Goal: Task Accomplishment & Management: Manage account settings

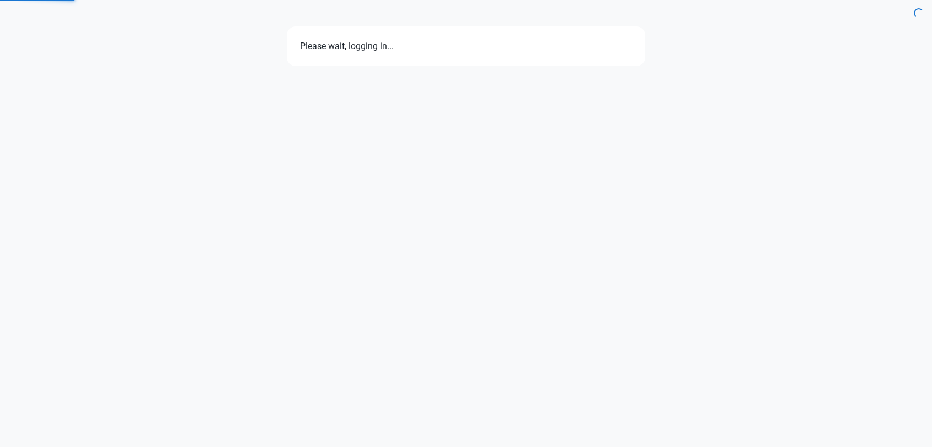
select select "7d"
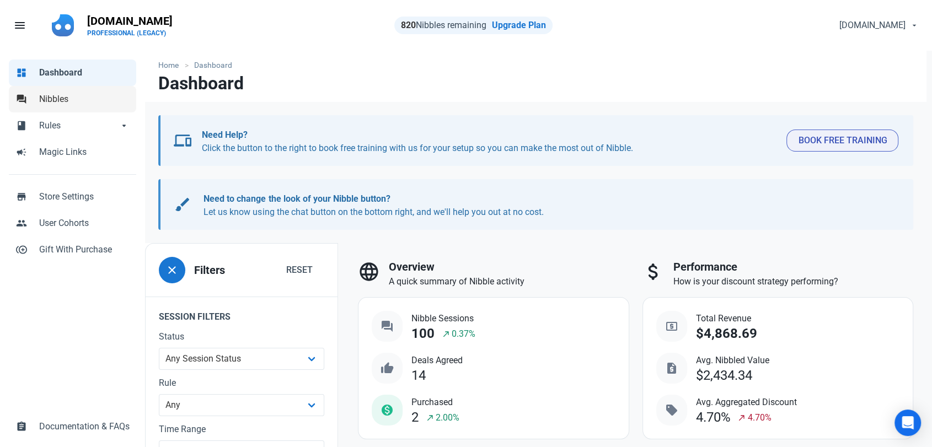
click at [79, 104] on span "Nibbles" at bounding box center [84, 99] width 90 height 13
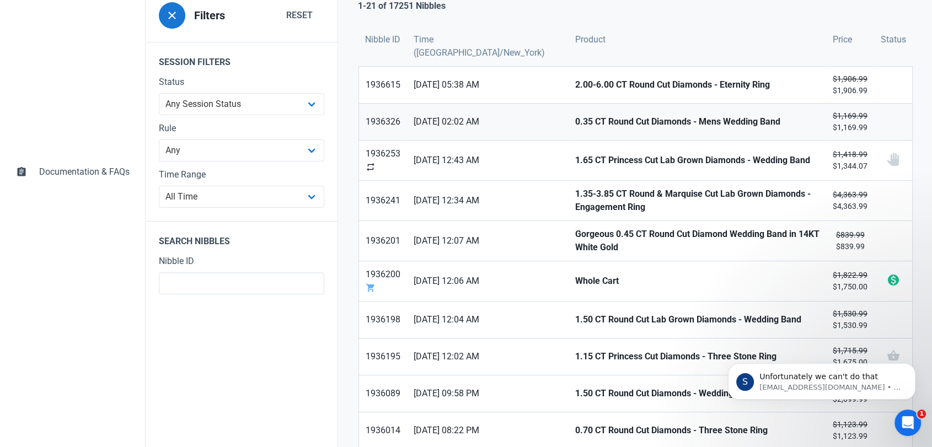
scroll to position [194, 0]
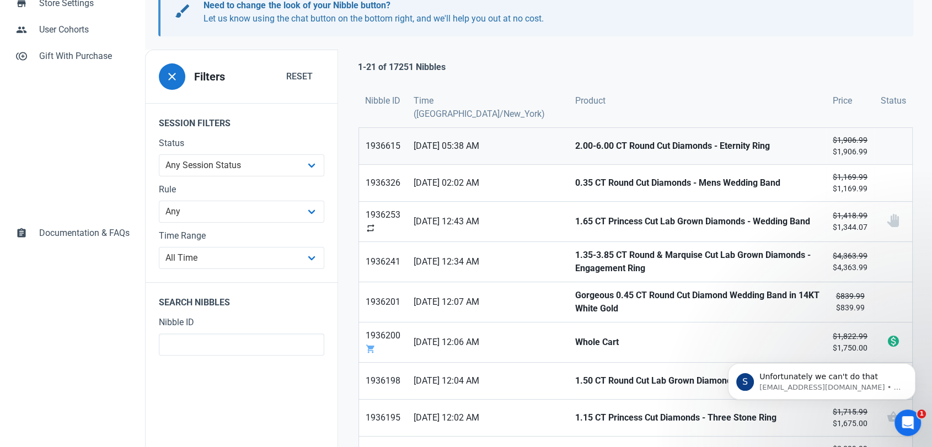
click at [575, 143] on strong "2.00-6.00 CT Round Cut Diamonds - Eternity Ring" at bounding box center [697, 146] width 245 height 13
click at [582, 185] on strong "0.35 CT Round Cut Diamonds - Mens Wedding Band" at bounding box center [697, 183] width 245 height 13
click at [575, 225] on strong "1.65 CT Princess Cut Lab Grown Diamonds - Wedding Band" at bounding box center [697, 221] width 245 height 13
click at [575, 254] on strong "1.35-3.85 CT Round & Marquise Cut Lab Grown Diamonds - Engagement Ring" at bounding box center [697, 262] width 245 height 26
click at [575, 299] on strong "Gorgeous 0.45 CT Round Cut Diamond Wedding Band in 14KT White Gold" at bounding box center [697, 302] width 245 height 26
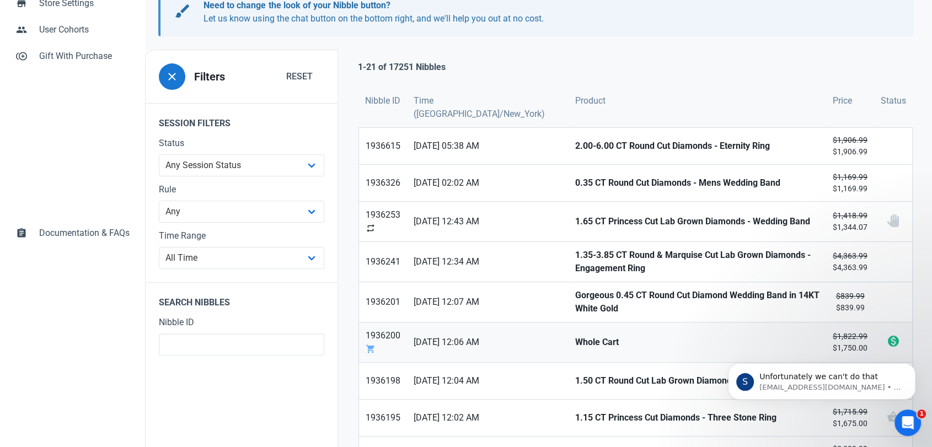
click at [575, 338] on strong "Whole Cart" at bounding box center [697, 342] width 245 height 13
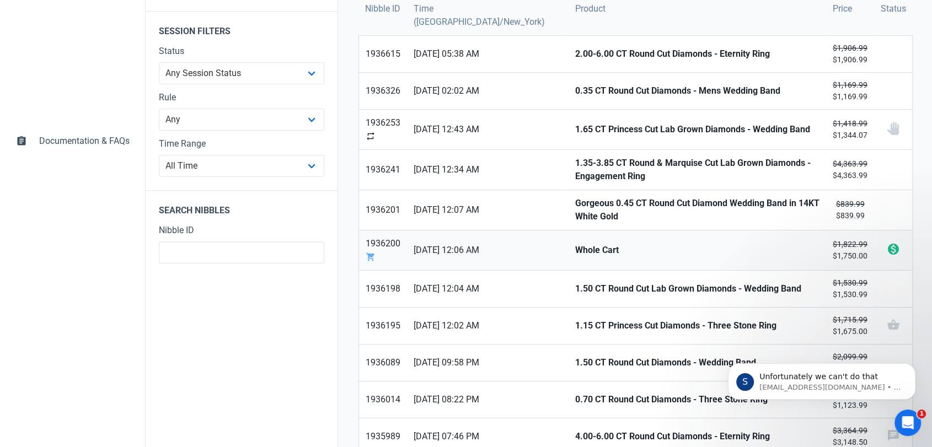
scroll to position [316, 0]
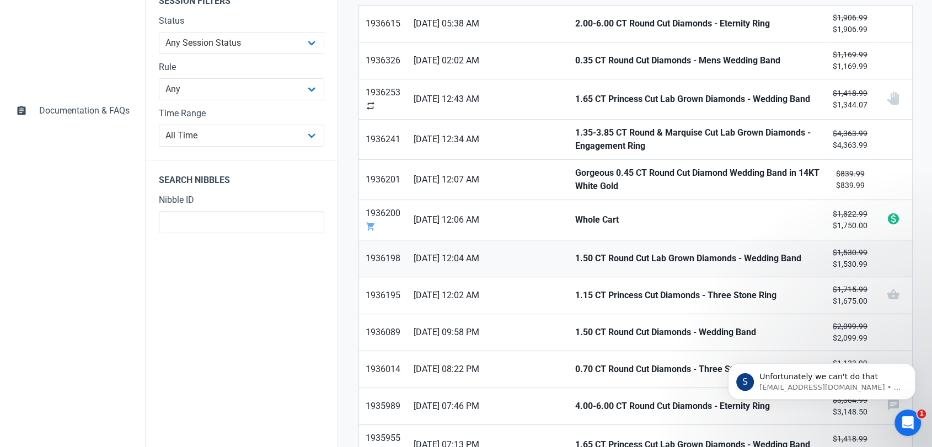
click at [575, 253] on strong "1.50 CT Round Cut Lab Grown Diamonds - Wedding Band" at bounding box center [697, 258] width 245 height 13
click at [575, 289] on strong "1.15 CT Princess Cut Diamonds - Three Stone Ring" at bounding box center [697, 295] width 245 height 13
click at [575, 328] on strong "1.50 CT Round Cut Diamonds - Wedding Band" at bounding box center [697, 332] width 245 height 13
click at [575, 365] on strong "0.70 CT Round Cut Diamonds - Three Stone Ring" at bounding box center [697, 369] width 245 height 13
click at [575, 400] on strong "4.00-6.00 CT Round Cut Diamonds - Eternity Ring" at bounding box center [697, 406] width 245 height 13
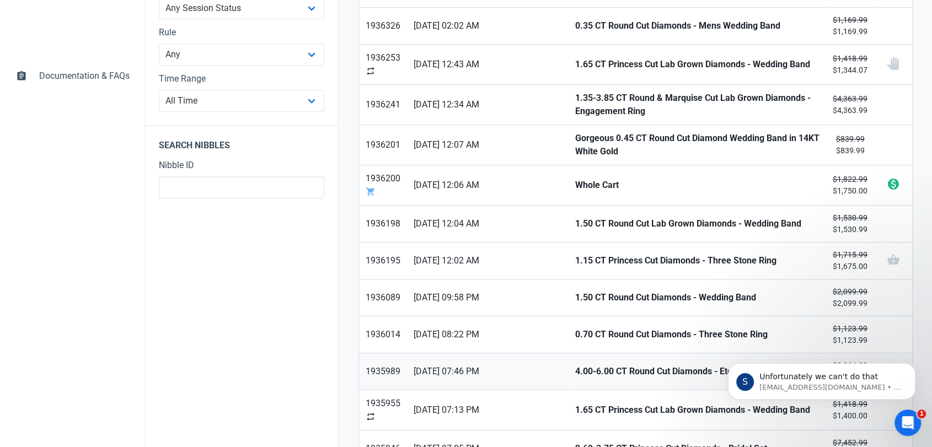
scroll to position [377, 0]
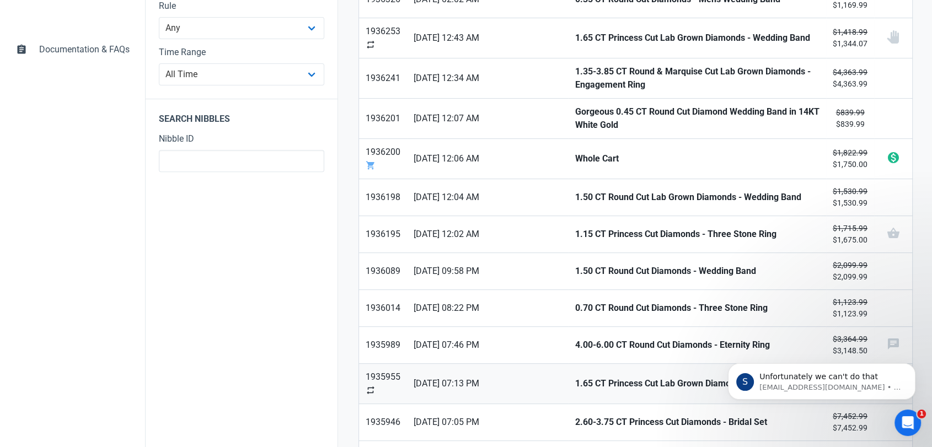
click at [575, 381] on strong "1.65 CT Princess Cut Lab Grown Diamonds - Wedding Band" at bounding box center [697, 383] width 245 height 13
click at [575, 420] on strong "2.60-3.75 CT Princess Cut Diamonds - Bridal Set" at bounding box center [697, 422] width 245 height 13
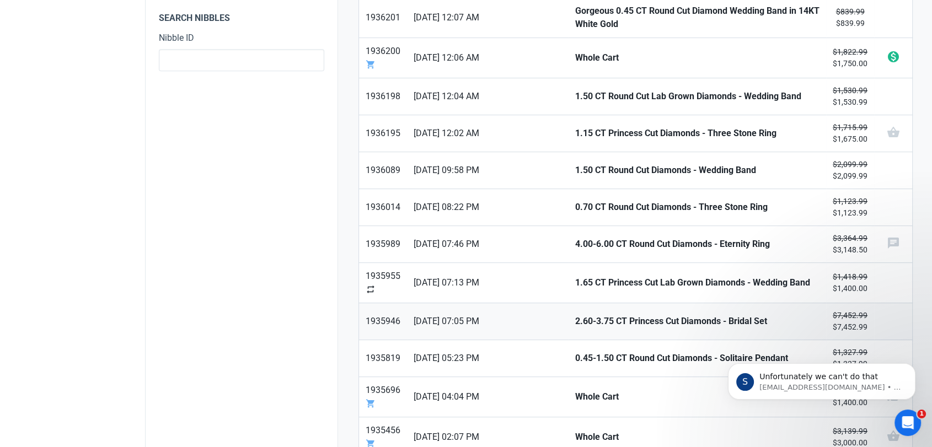
scroll to position [500, 0]
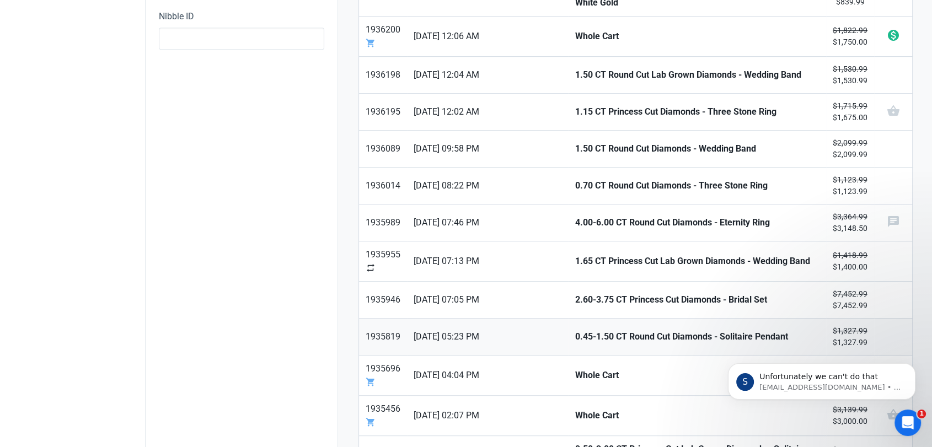
click at [575, 338] on strong "0.45-1.50 CT Round Cut Diamonds - Solitaire Pendant" at bounding box center [697, 336] width 245 height 13
click at [575, 369] on strong "Whole Cart" at bounding box center [697, 375] width 245 height 13
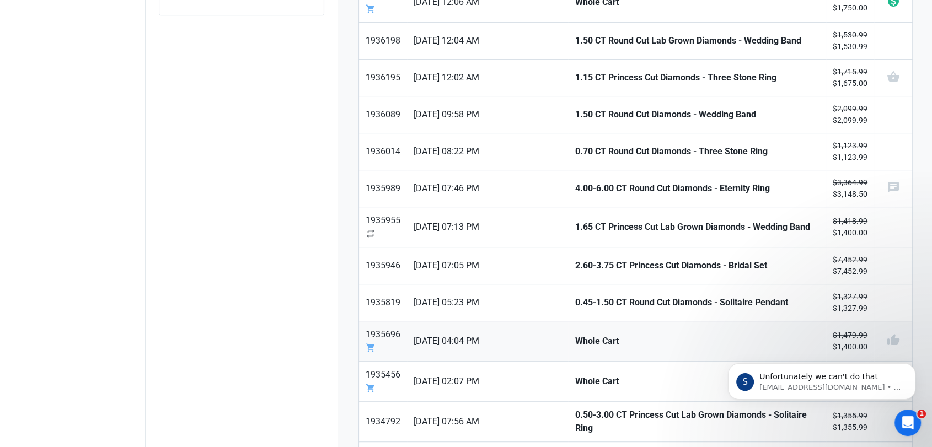
scroll to position [561, 0]
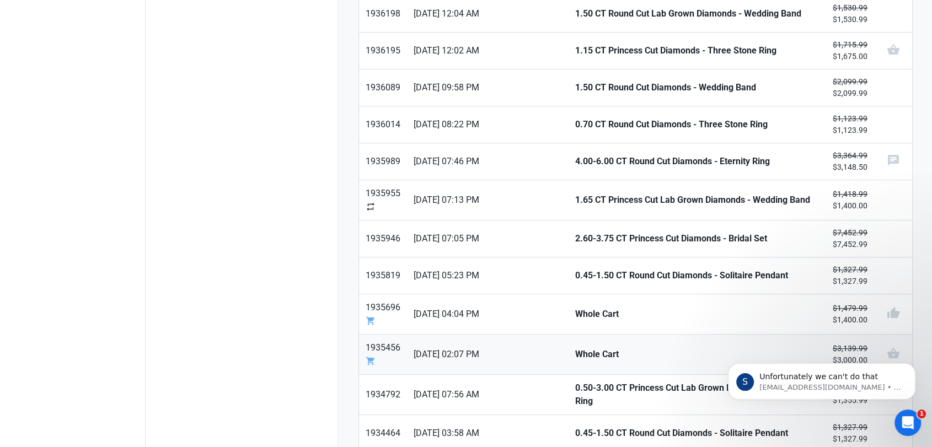
click at [575, 352] on strong "Whole Cart" at bounding box center [697, 354] width 245 height 13
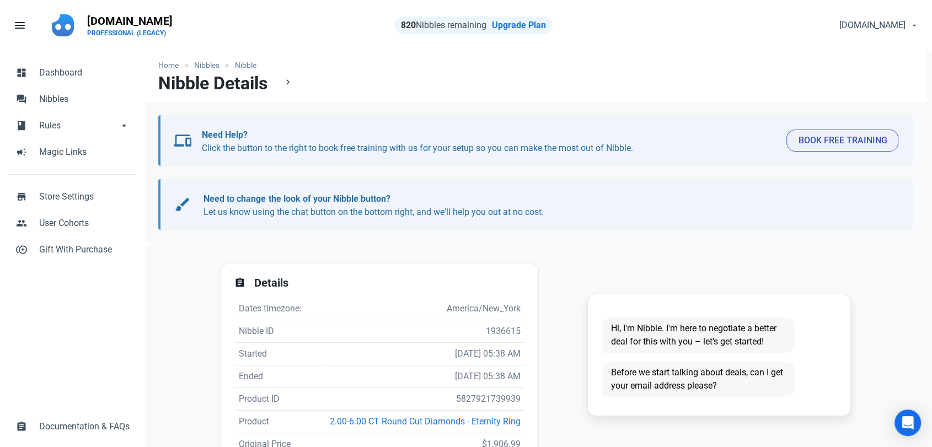
scroll to position [238, 0]
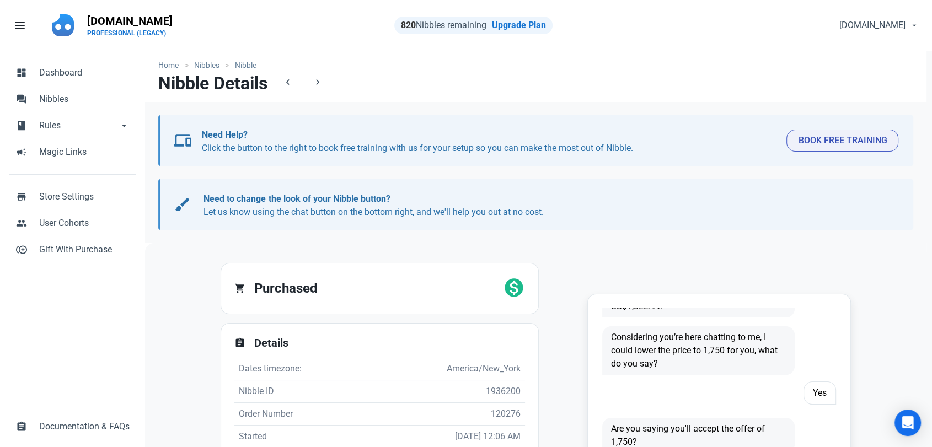
scroll to position [20, 0]
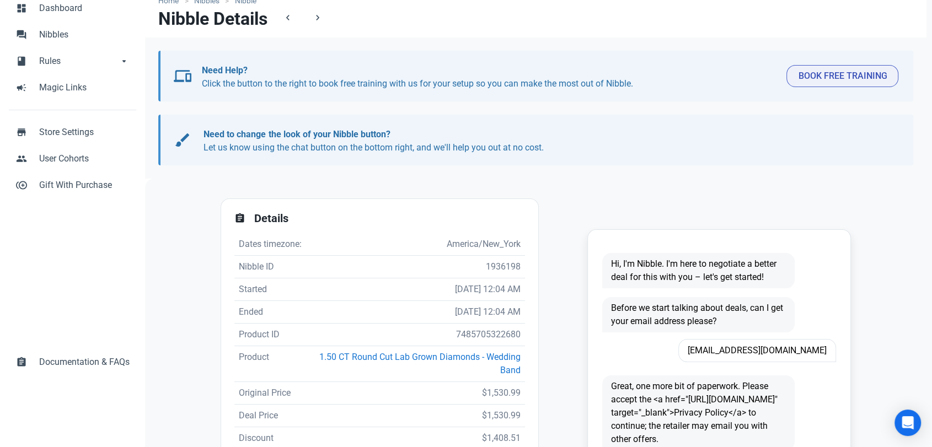
scroll to position [122, 0]
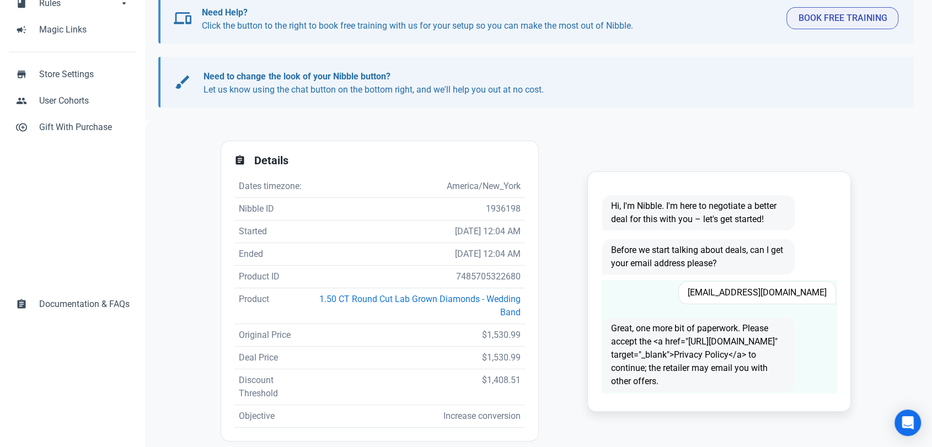
click at [752, 297] on span "[EMAIL_ADDRESS][DOMAIN_NAME]" at bounding box center [758, 292] width 158 height 23
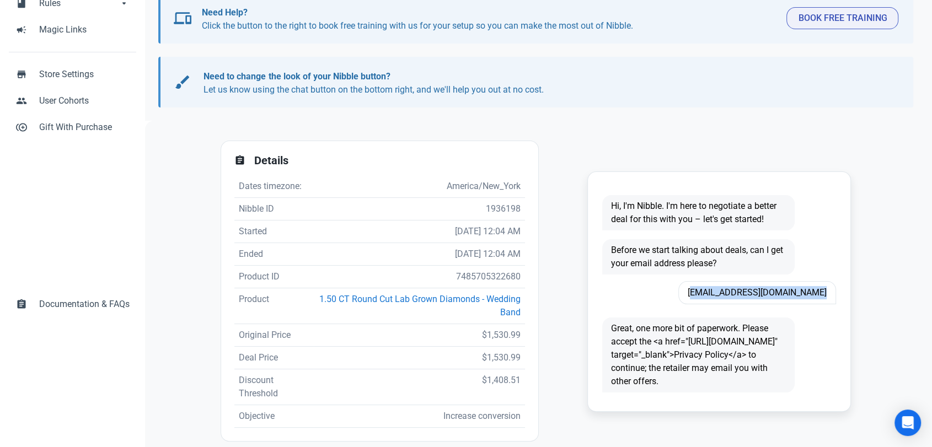
copy span "[EMAIL_ADDRESS][DOMAIN_NAME]"
click at [481, 279] on td "7485705322680" at bounding box center [419, 277] width 211 height 23
copy td "7485705322680"
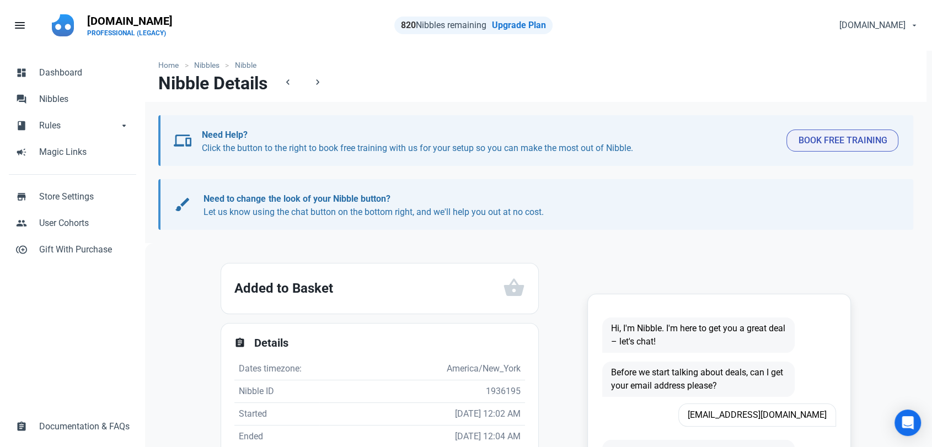
scroll to position [61, 0]
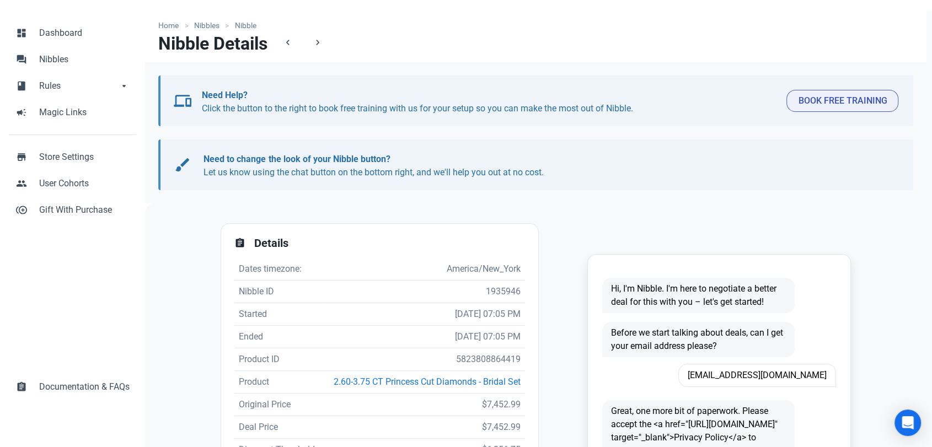
scroll to position [61, 0]
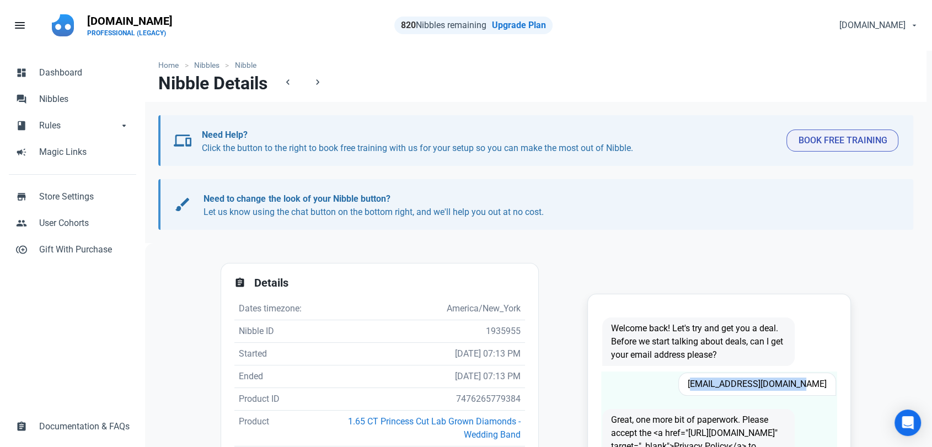
drag, startPoint x: 815, startPoint y: 384, endPoint x: 699, endPoint y: 387, distance: 115.9
click at [699, 387] on div "[EMAIL_ADDRESS][DOMAIN_NAME]" at bounding box center [740, 384] width 193 height 23
copy span "[EMAIL_ADDRESS][DOMAIN_NAME]"
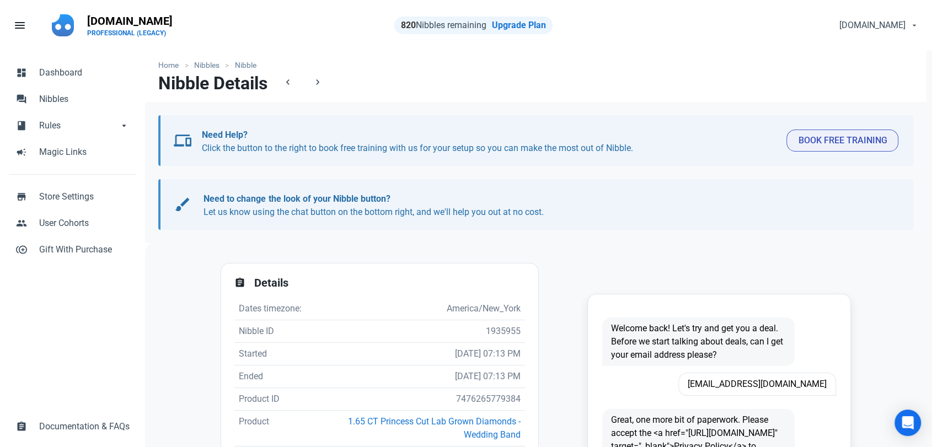
click at [486, 403] on td "7476265779384" at bounding box center [419, 399] width 212 height 23
copy td "7476265779384"
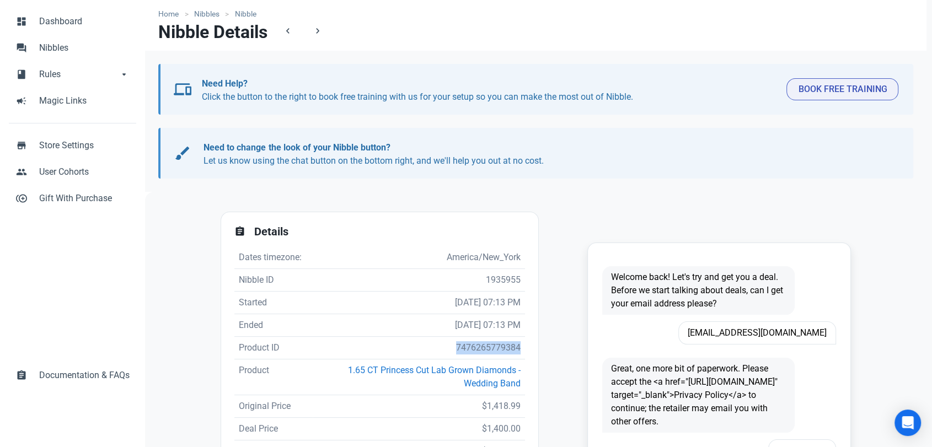
scroll to position [122, 0]
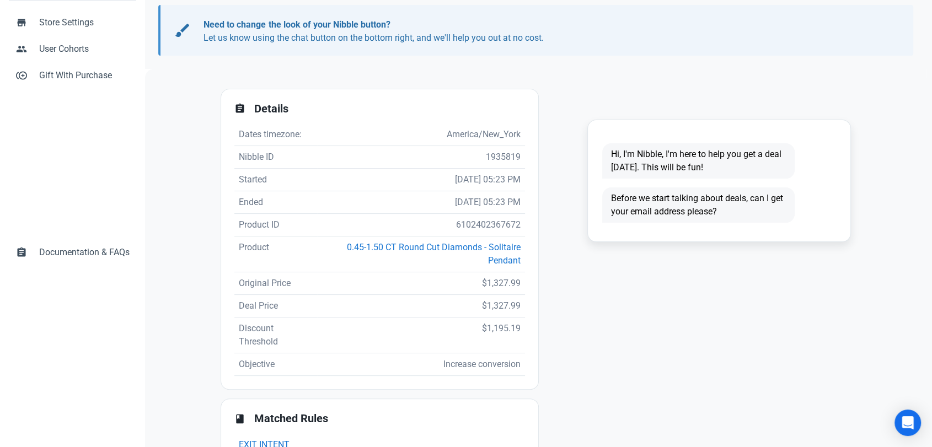
scroll to position [184, 0]
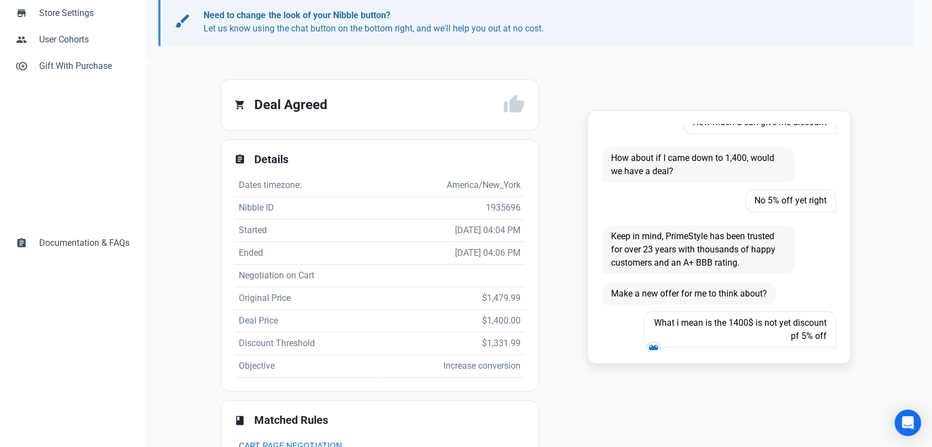
scroll to position [161, 0]
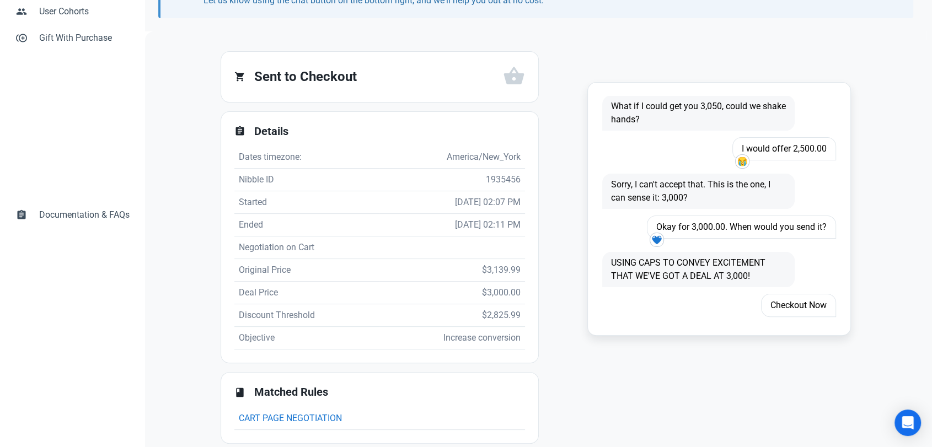
scroll to position [227, 0]
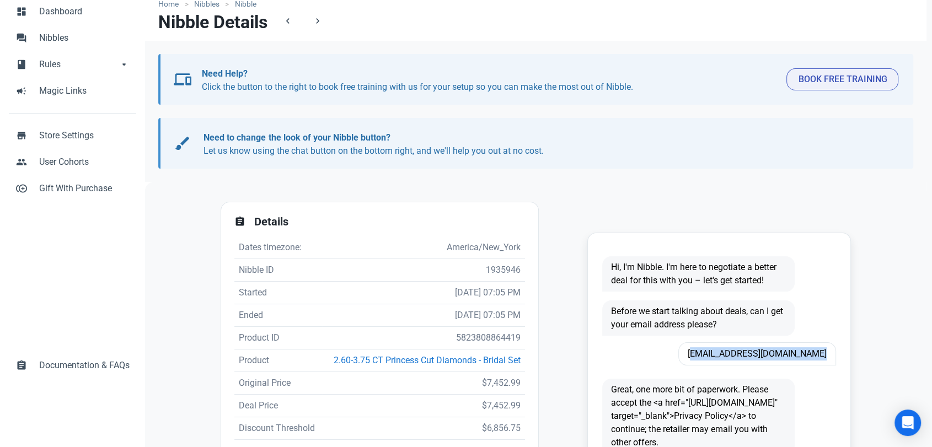
scroll to position [61, 0]
